Goal: Check status: Check status

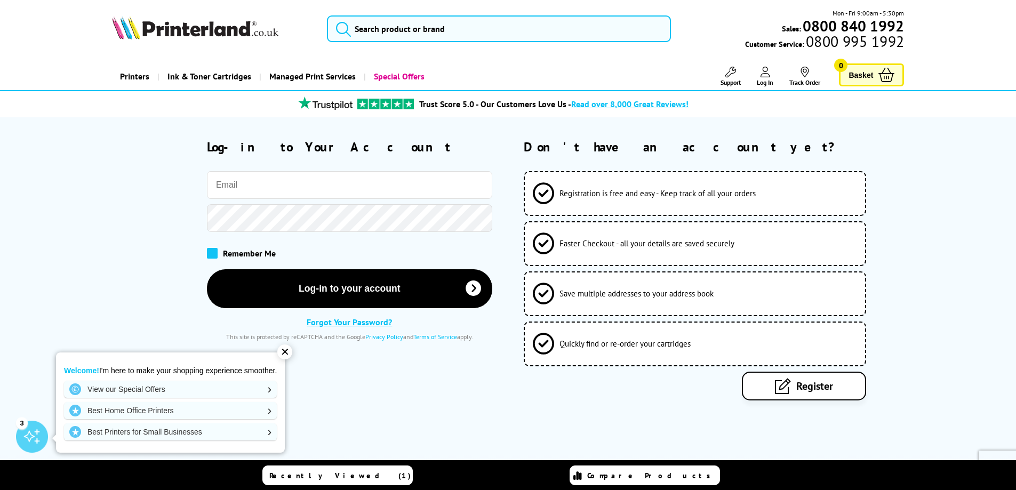
type input "[PERSON_NAME][EMAIL_ADDRESS][PERSON_NAME][PERSON_NAME][DOMAIN_NAME]"
click at [213, 254] on span at bounding box center [212, 253] width 11 height 11
click at [209, 250] on input "checkbox" at bounding box center [209, 250] width 0 height 0
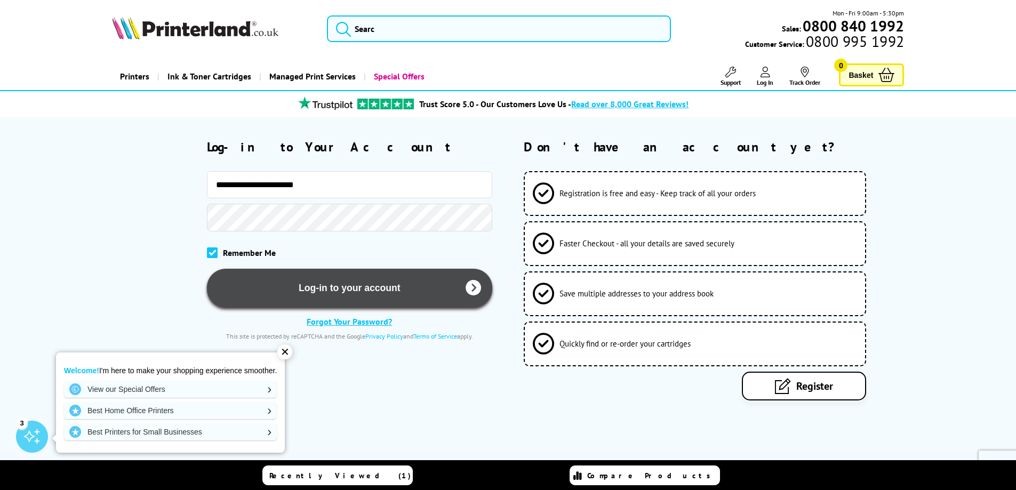
click at [371, 289] on button "Log-in to your account" at bounding box center [349, 288] width 285 height 39
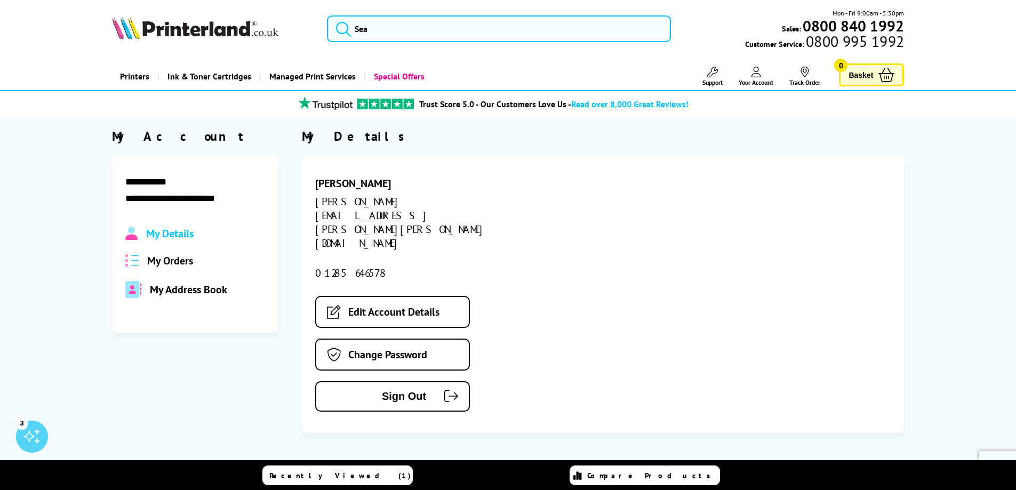
click at [174, 256] on span "My Orders" at bounding box center [170, 261] width 46 height 14
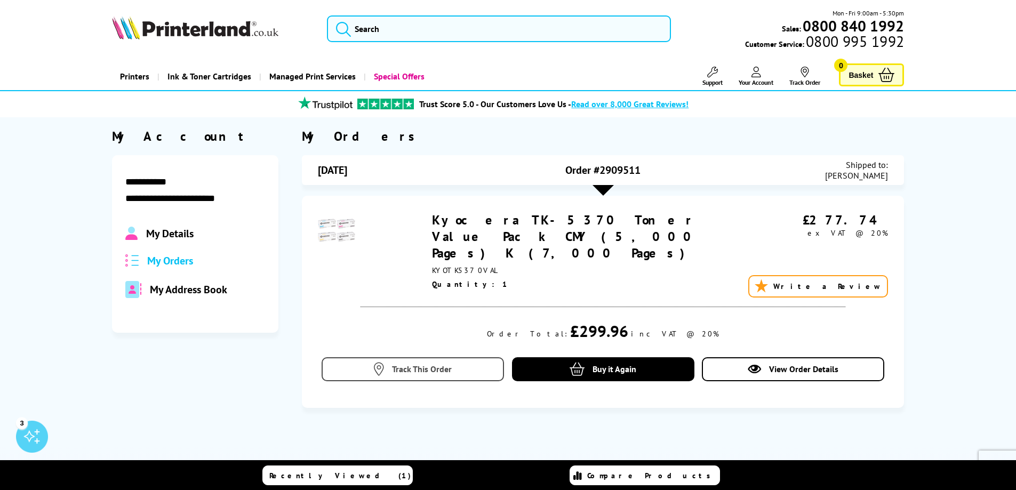
click at [456, 357] on link "Track This Order" at bounding box center [412, 369] width 182 height 24
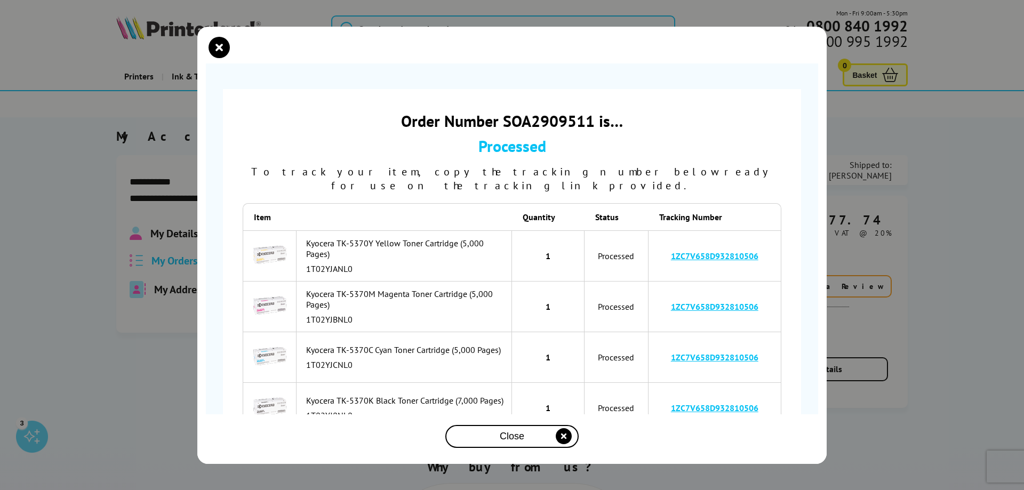
click at [562, 435] on icon "close modal" at bounding box center [564, 436] width 16 height 16
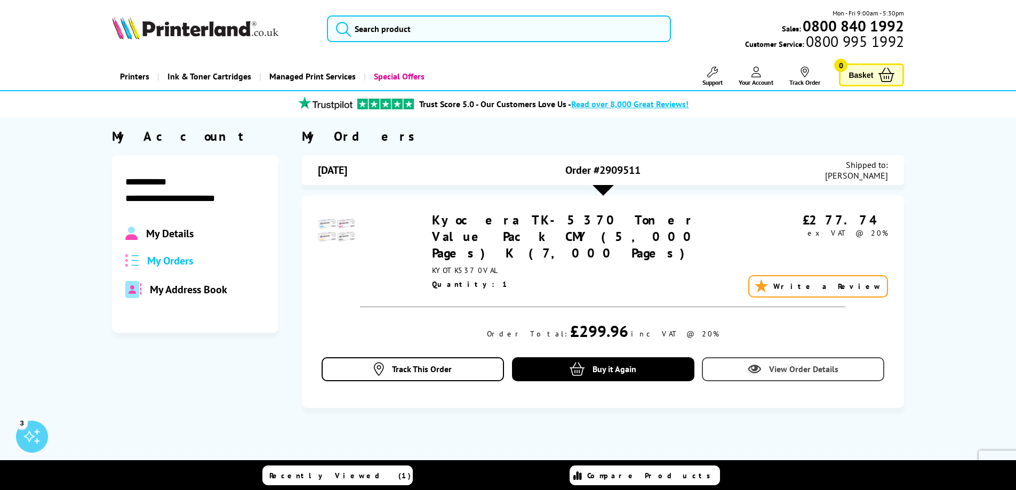
click at [771, 364] on span "View Order Details" at bounding box center [803, 369] width 69 height 11
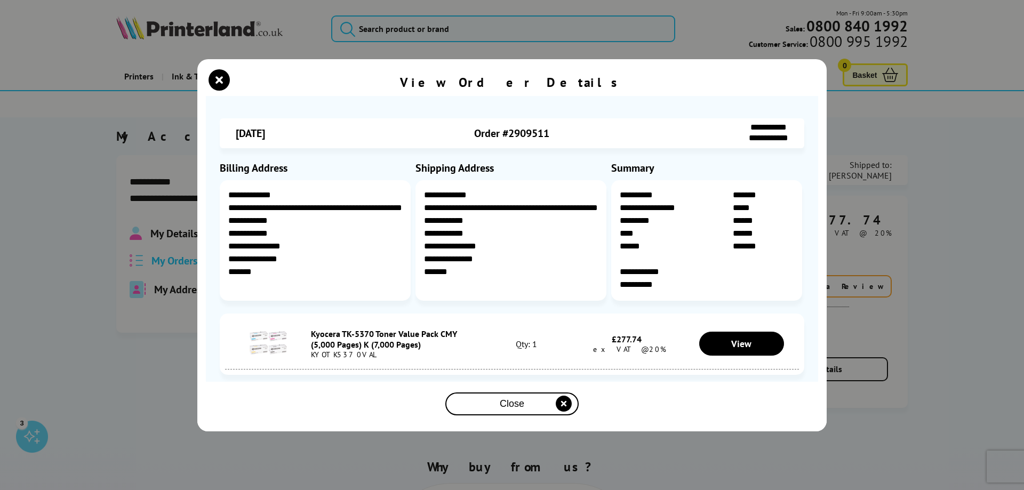
drag, startPoint x: 769, startPoint y: 430, endPoint x: 706, endPoint y: 511, distance: 102.3
drag, startPoint x: 706, startPoint y: 511, endPoint x: 931, endPoint y: 114, distance: 456.2
click at [931, 114] on div "**********" at bounding box center [512, 245] width 1024 height 490
